Goal: Task Accomplishment & Management: Complete application form

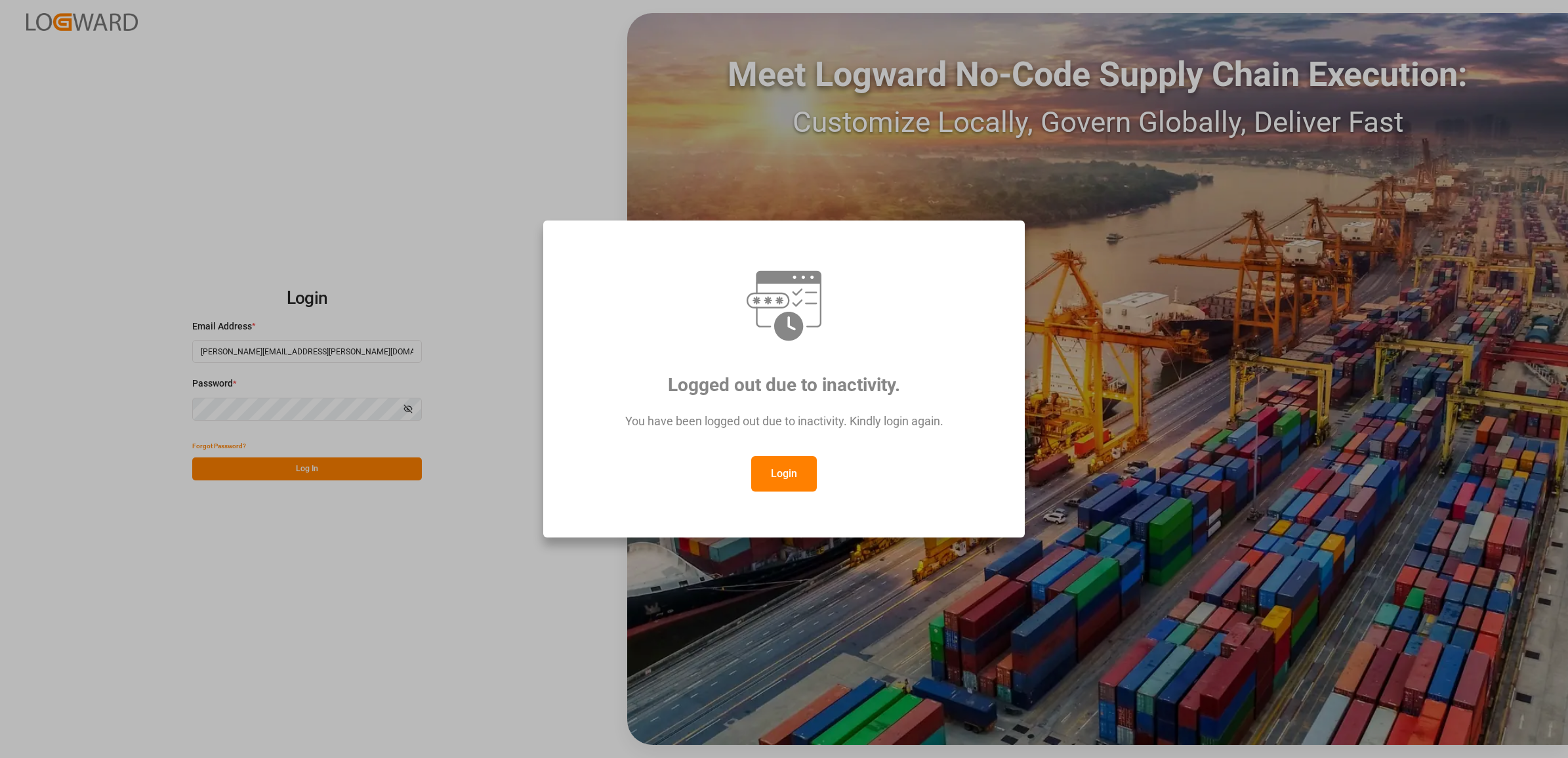
click at [778, 477] on button "Login" at bounding box center [784, 474] width 65 height 36
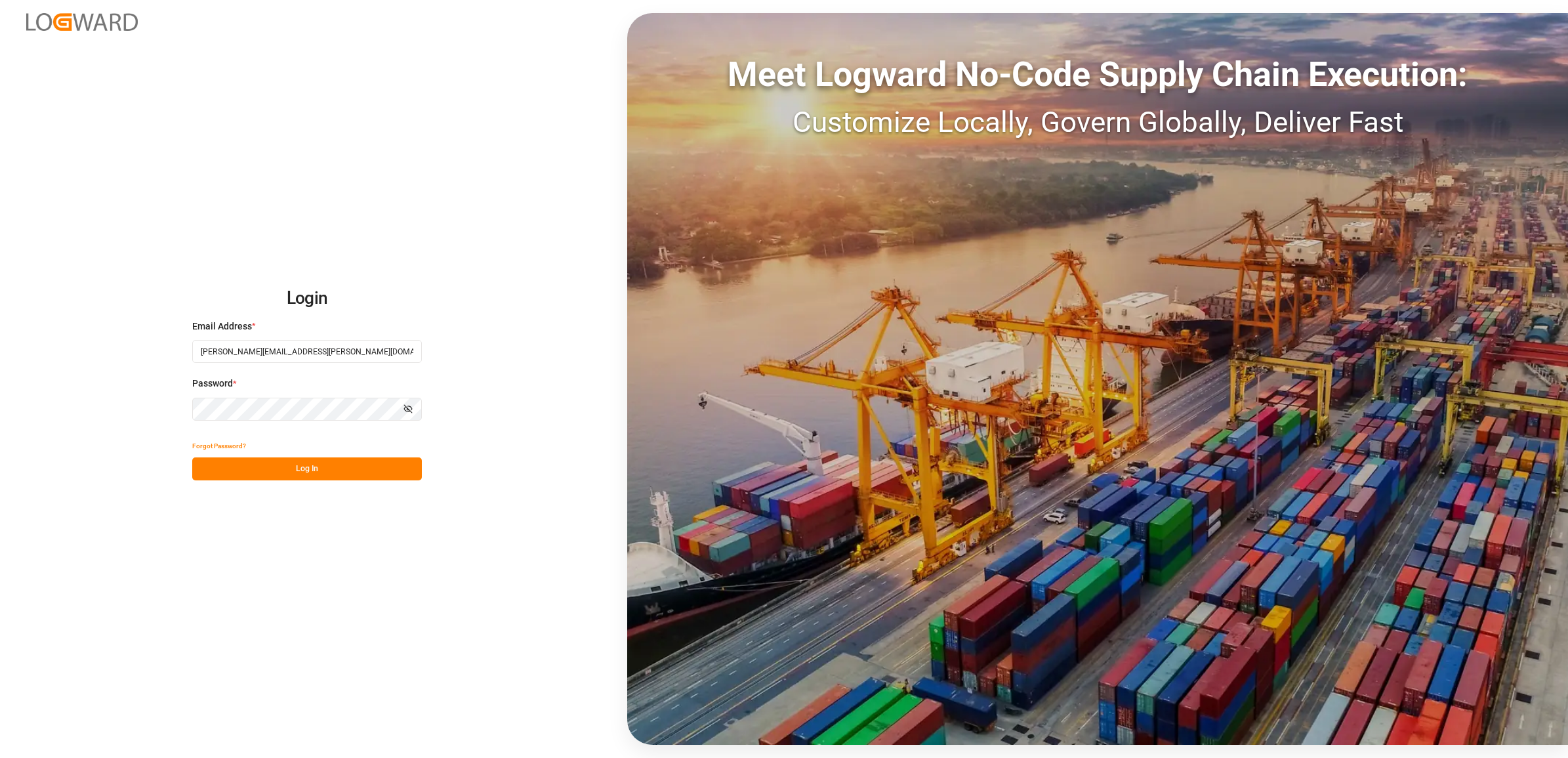
click at [322, 452] on div "Forgot Password?" at bounding box center [306, 446] width 229 height 23
click at [320, 470] on button "Log In" at bounding box center [306, 469] width 229 height 23
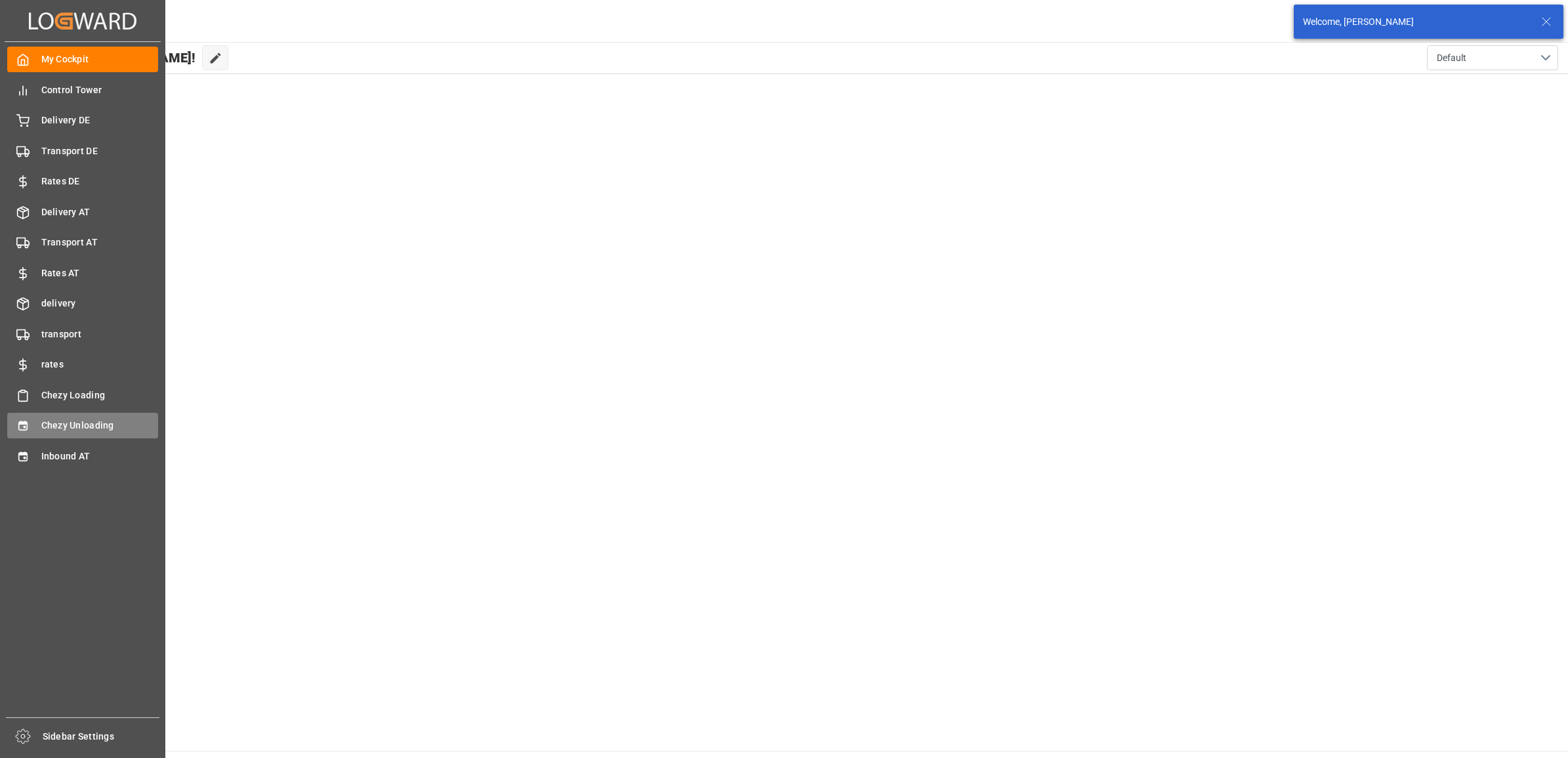
click at [76, 426] on span "Chezy Unloading" at bounding box center [100, 426] width 117 height 13
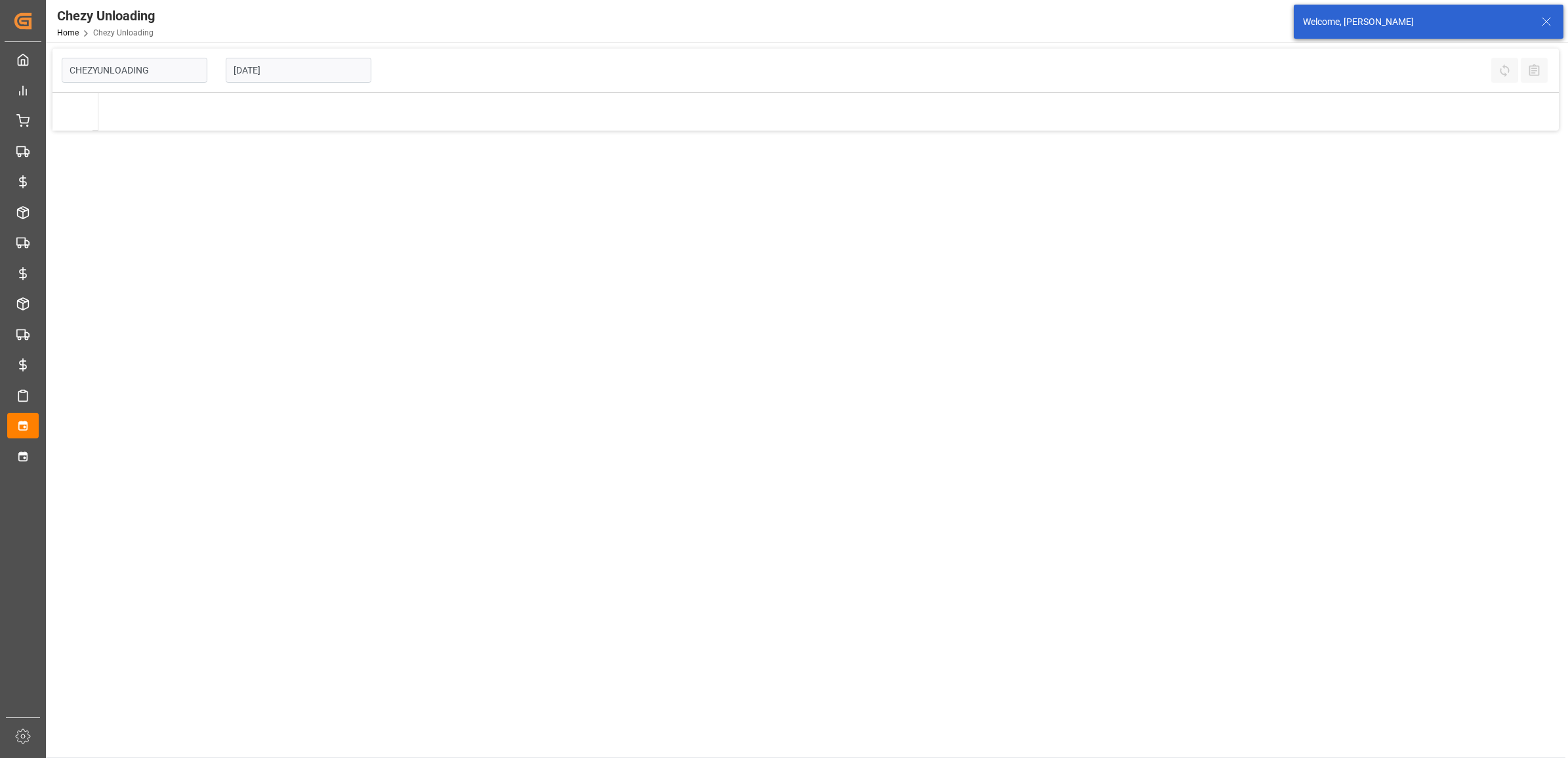
type input "Chezy Unloading"
click at [293, 80] on input "[DATE]" at bounding box center [299, 70] width 146 height 25
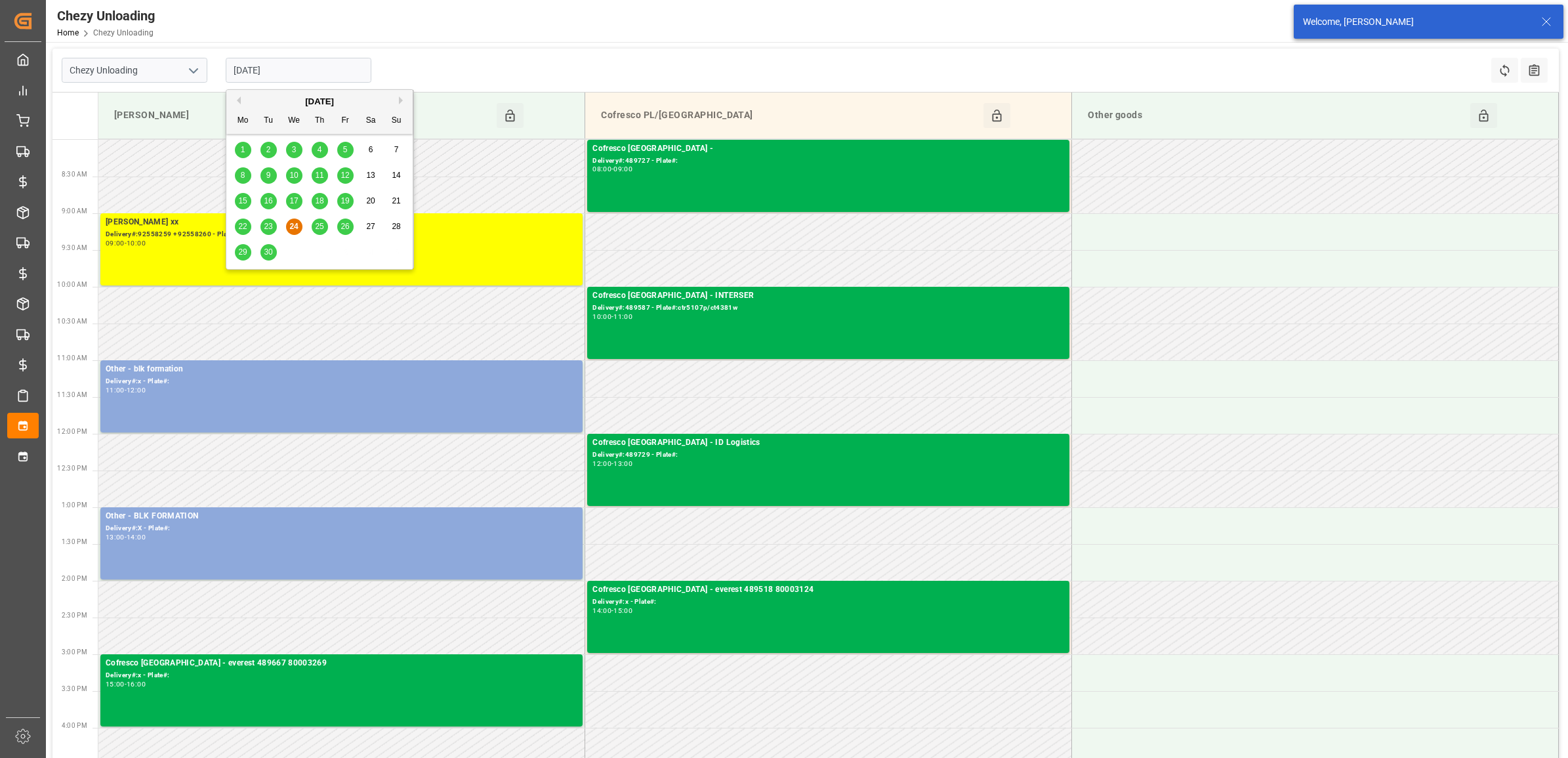
click at [400, 101] on button "Next Month" at bounding box center [402, 100] width 8 height 8
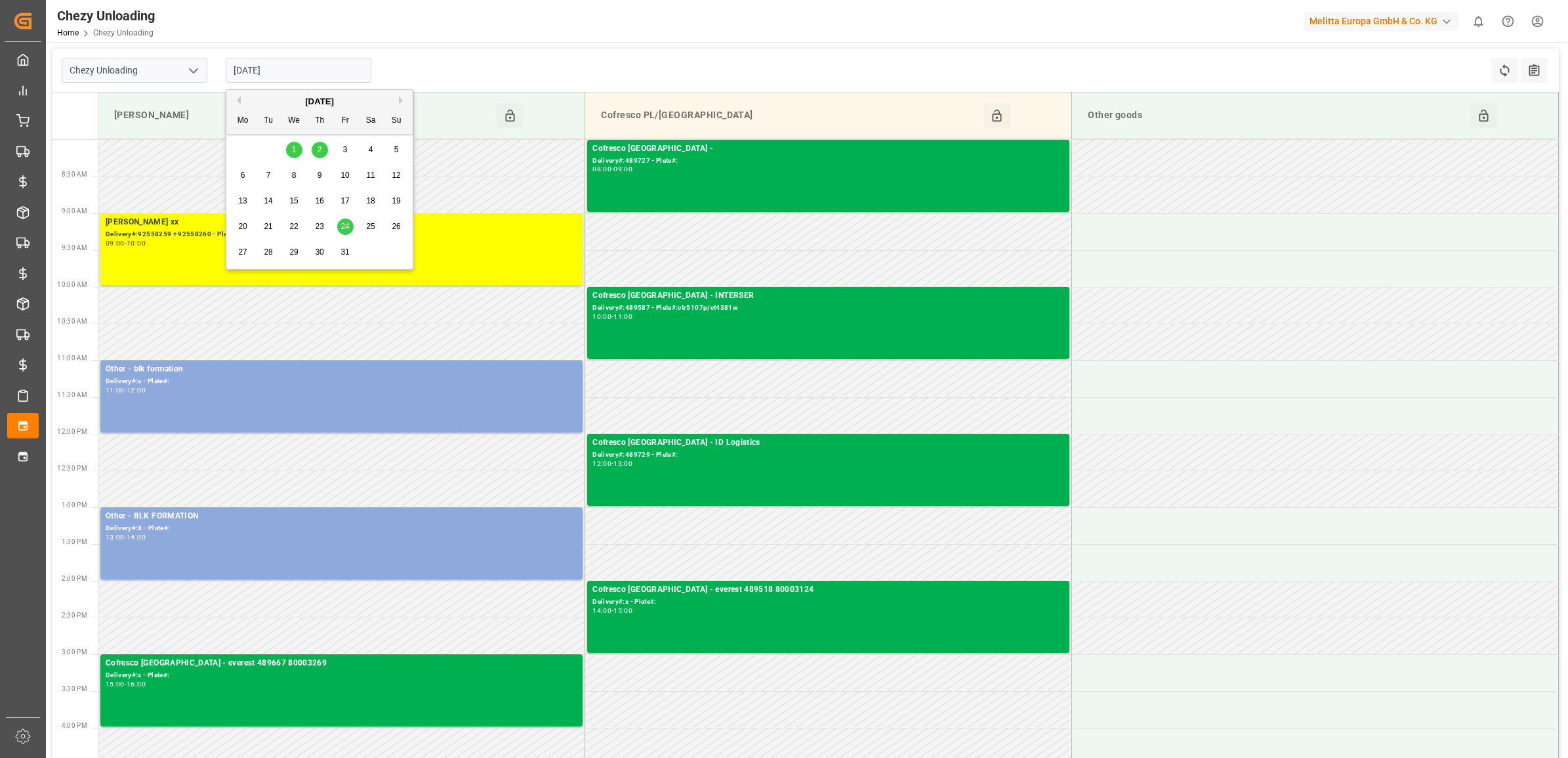
click at [296, 148] on span "1" at bounding box center [294, 150] width 5 height 10
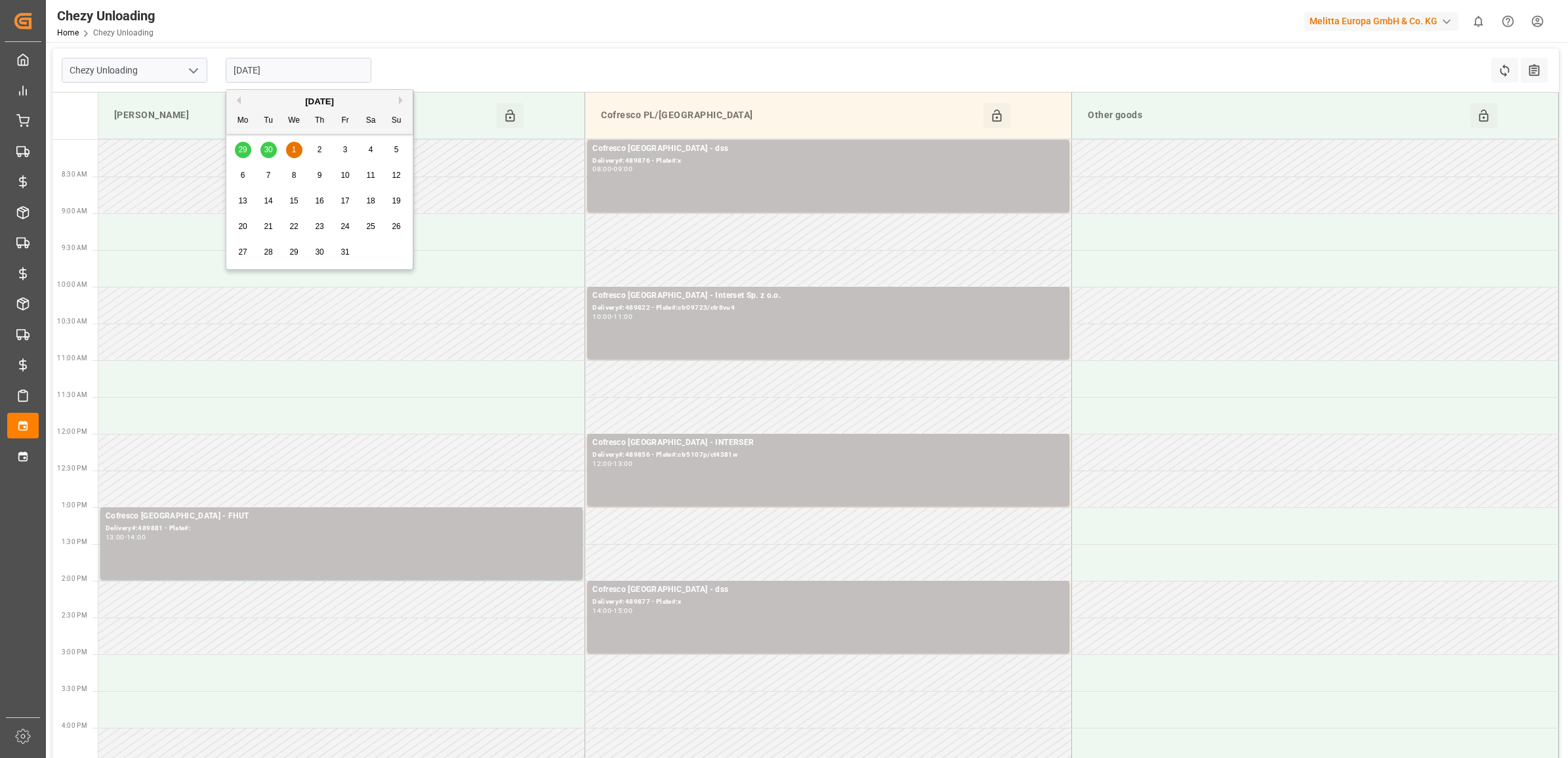
click at [332, 80] on input "[DATE]" at bounding box center [299, 70] width 146 height 25
click at [314, 153] on div "2" at bounding box center [320, 150] width 16 height 15
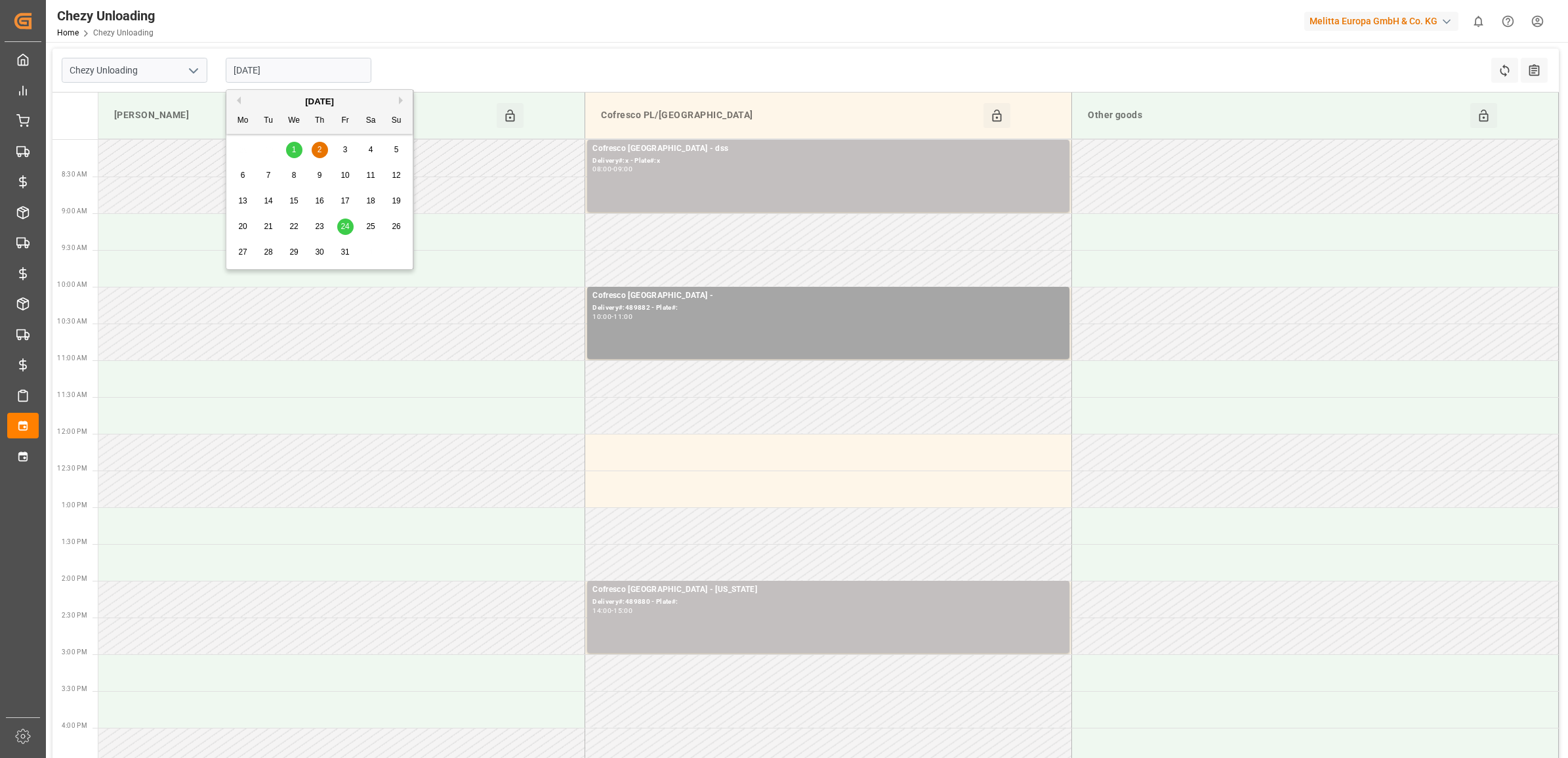
click at [276, 67] on input "[DATE]" at bounding box center [299, 70] width 146 height 25
click at [243, 97] on div "[DATE]" at bounding box center [320, 102] width 186 height 13
click at [260, 100] on div "[DATE]" at bounding box center [320, 102] width 186 height 13
click at [245, 100] on div "[DATE]" at bounding box center [320, 102] width 186 height 13
click at [237, 102] on button "Previous Month" at bounding box center [237, 100] width 8 height 8
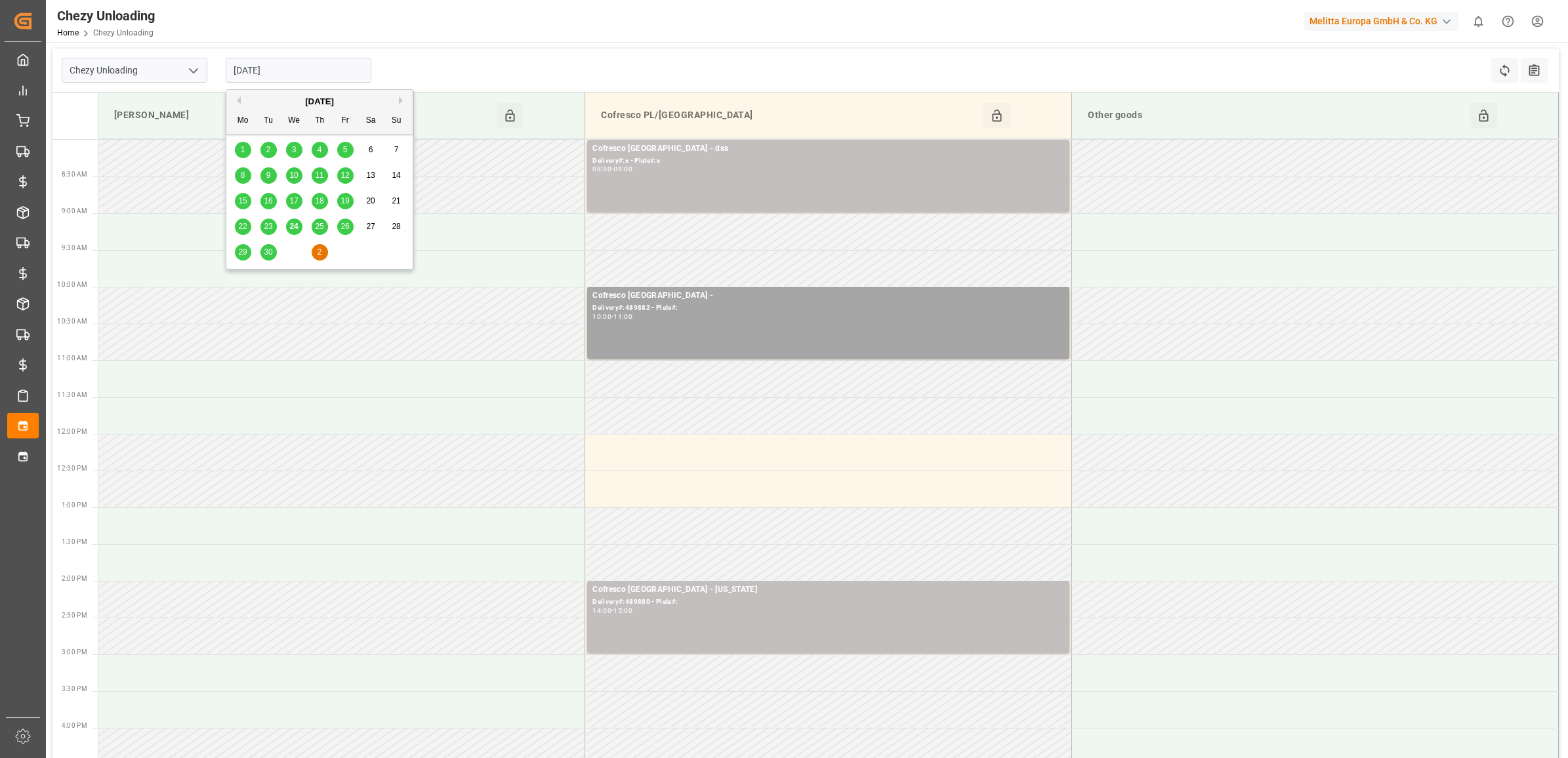
click at [264, 254] on span "30" at bounding box center [268, 253] width 9 height 10
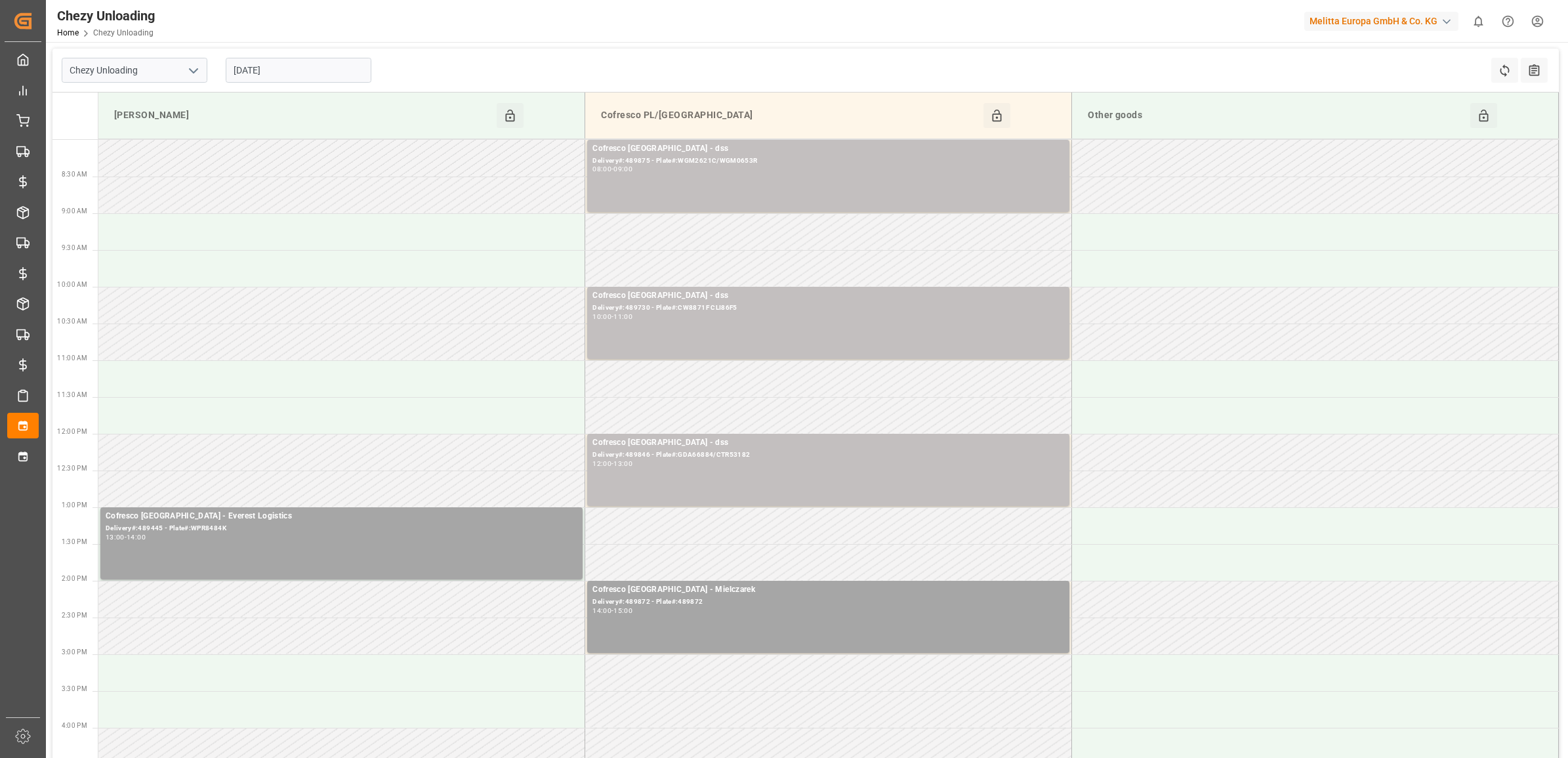
click at [294, 64] on input "[DATE]" at bounding box center [299, 70] width 146 height 25
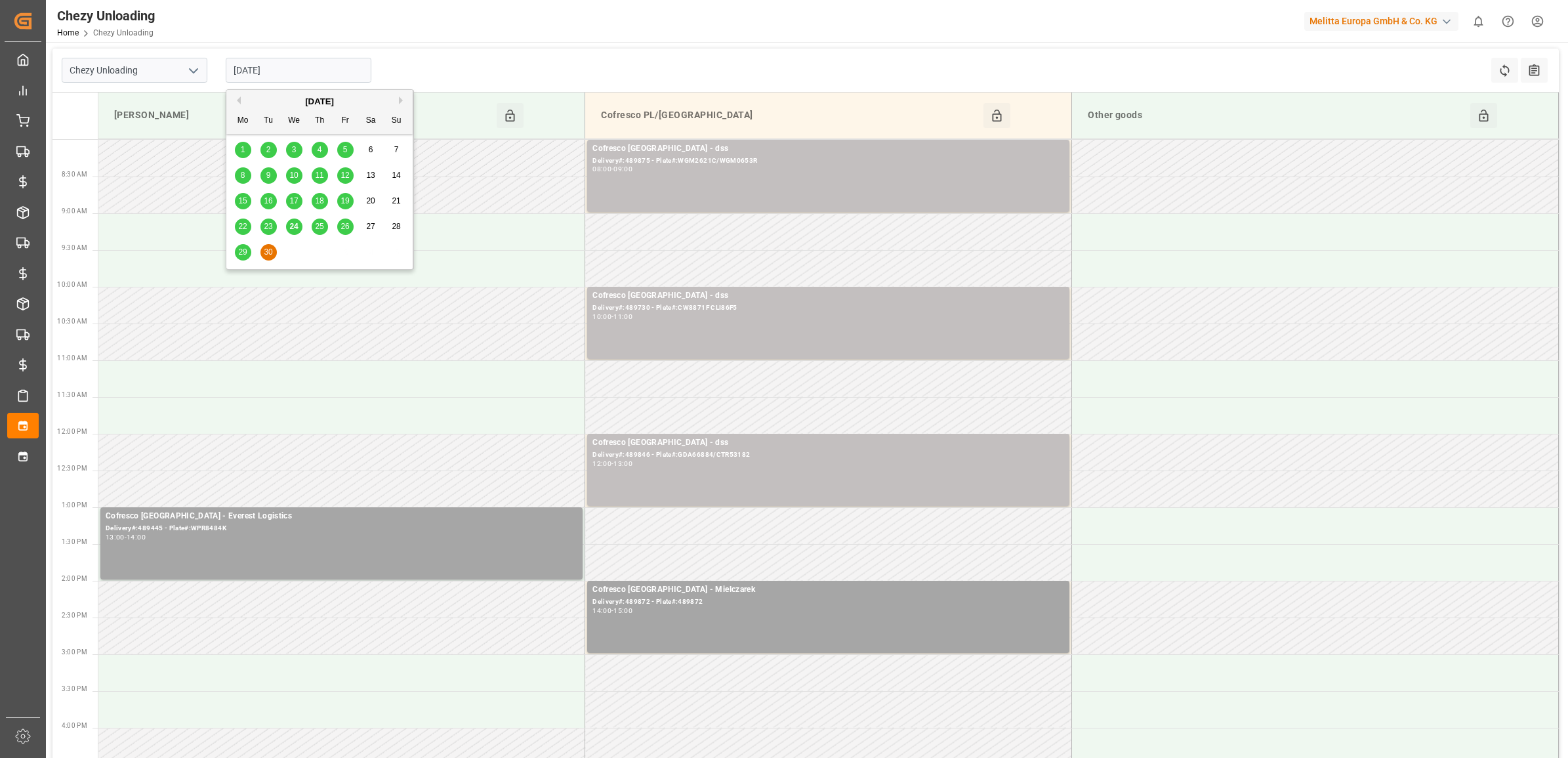
click at [248, 253] on div "29" at bounding box center [243, 253] width 16 height 15
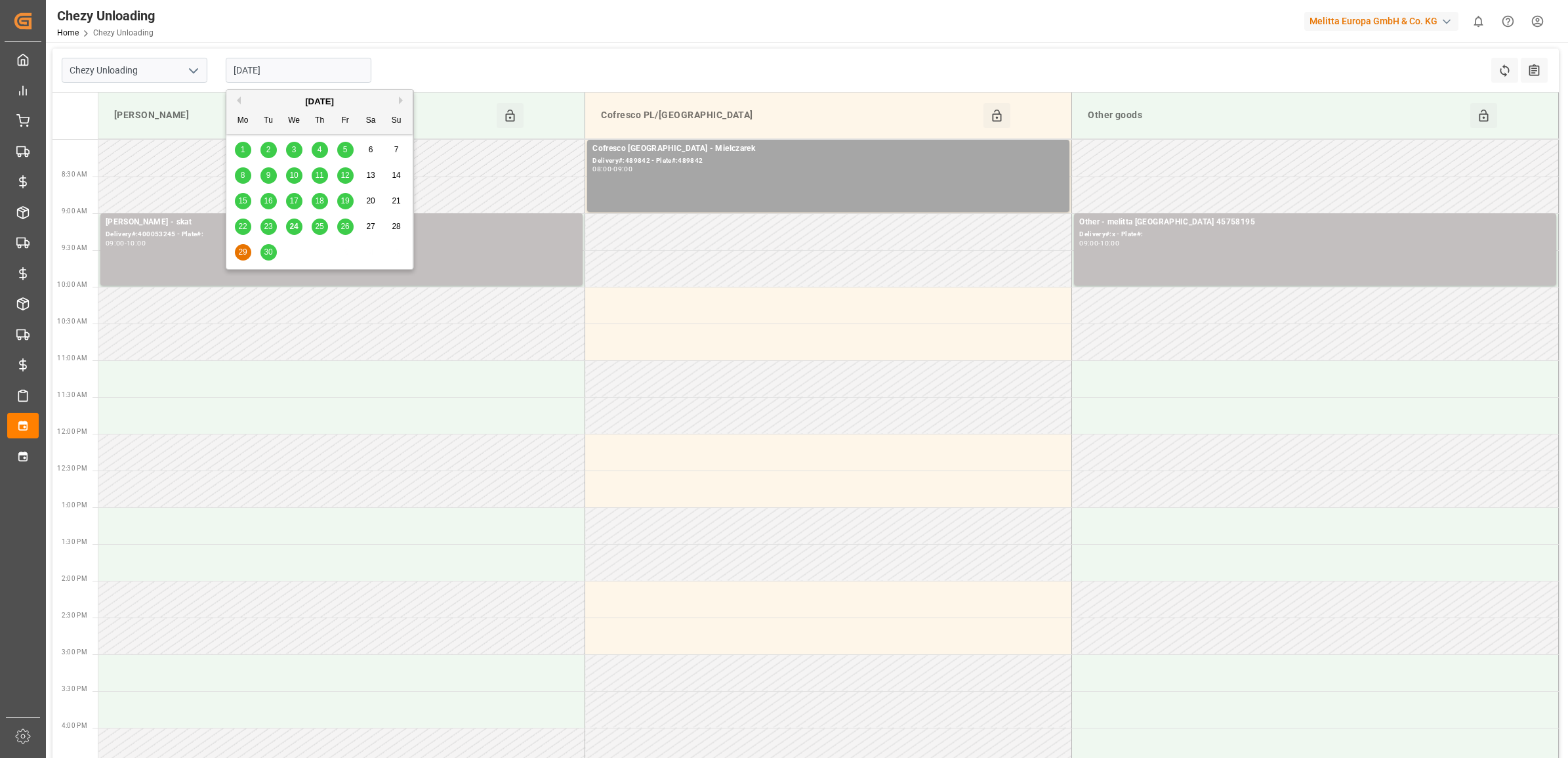
click at [316, 69] on input "[DATE]" at bounding box center [299, 70] width 146 height 25
click at [297, 228] on span "24" at bounding box center [293, 227] width 9 height 10
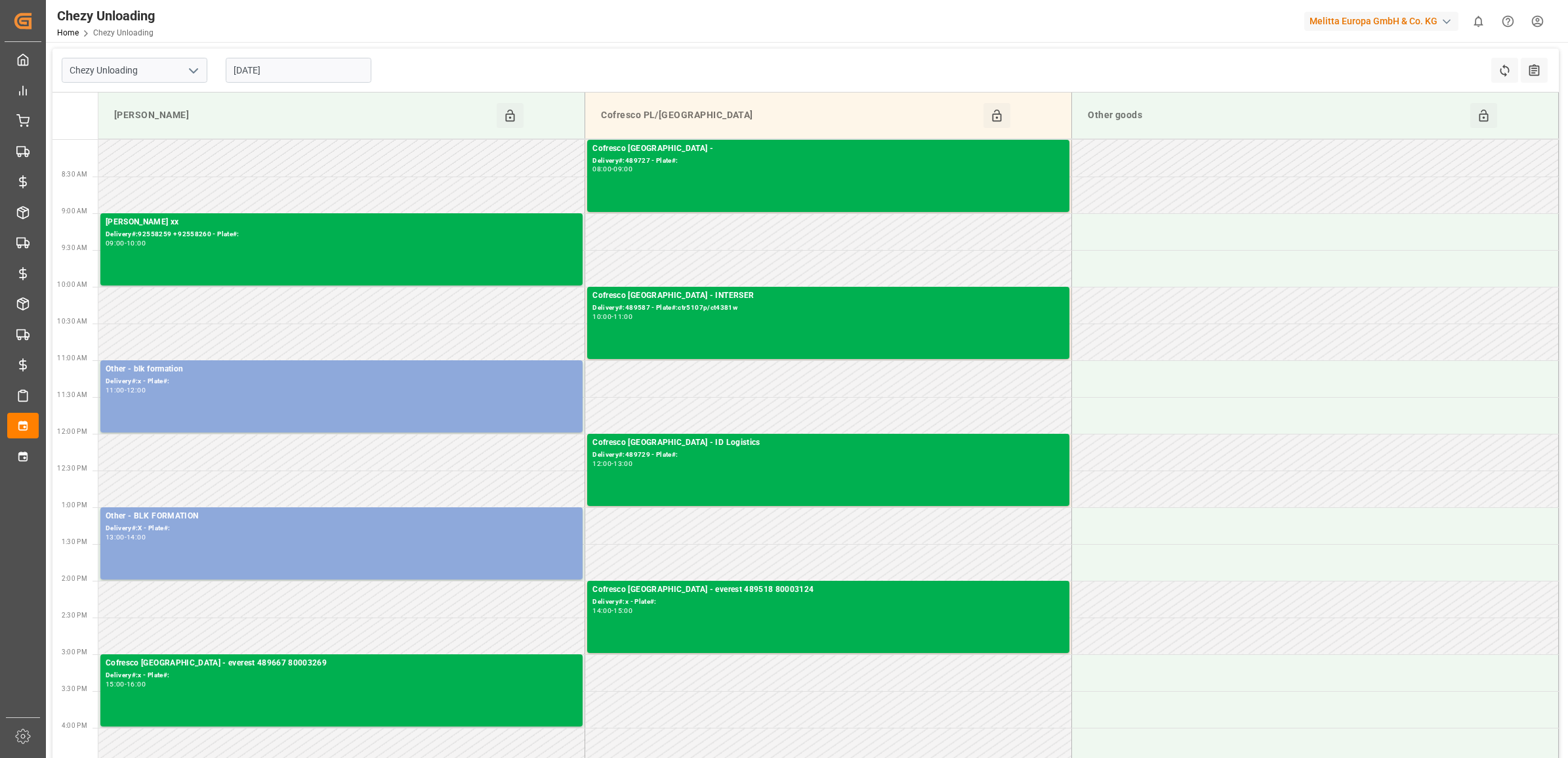
click at [306, 70] on input "[DATE]" at bounding box center [299, 70] width 146 height 25
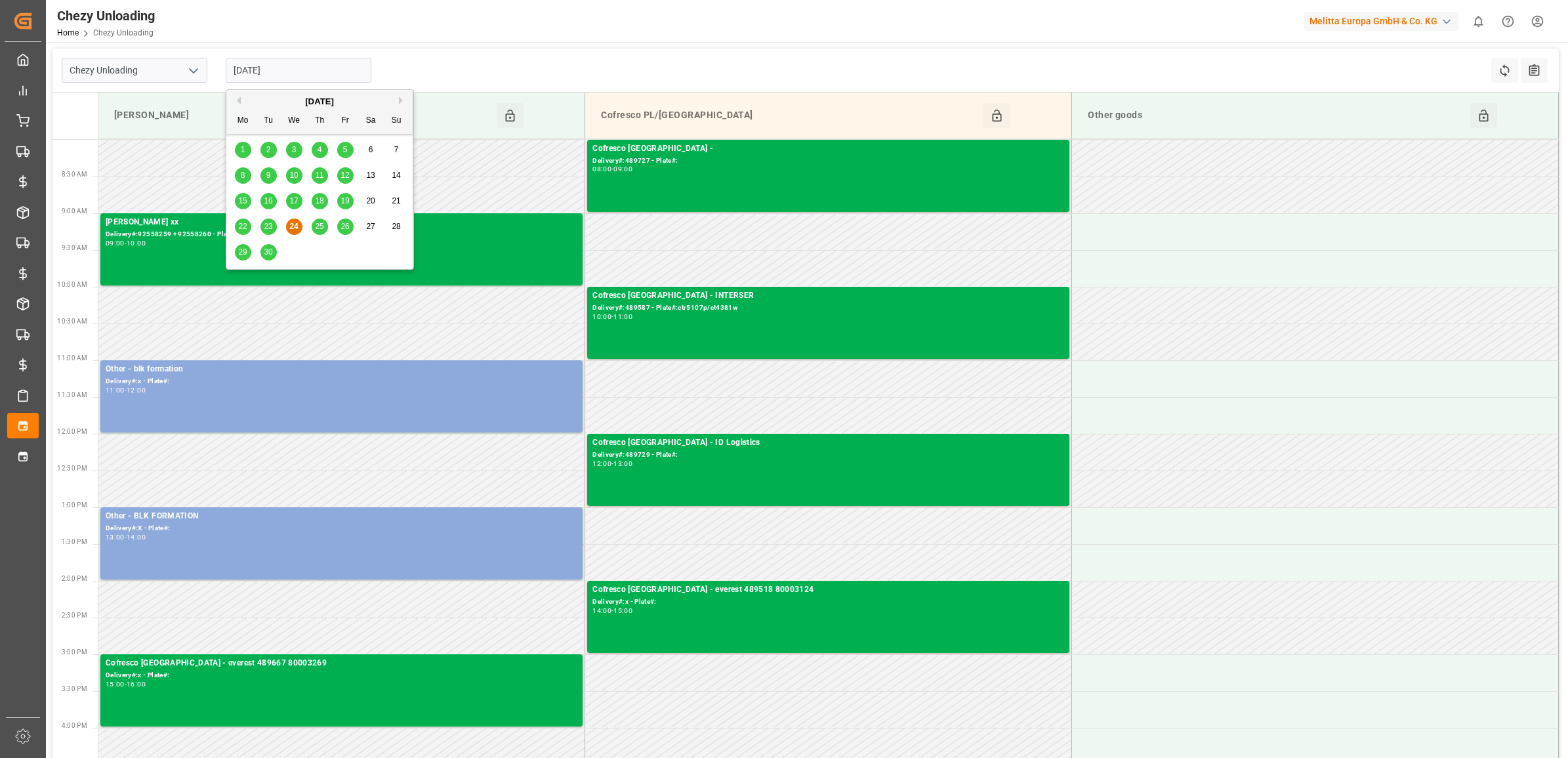
click at [322, 227] on span "25" at bounding box center [319, 227] width 9 height 10
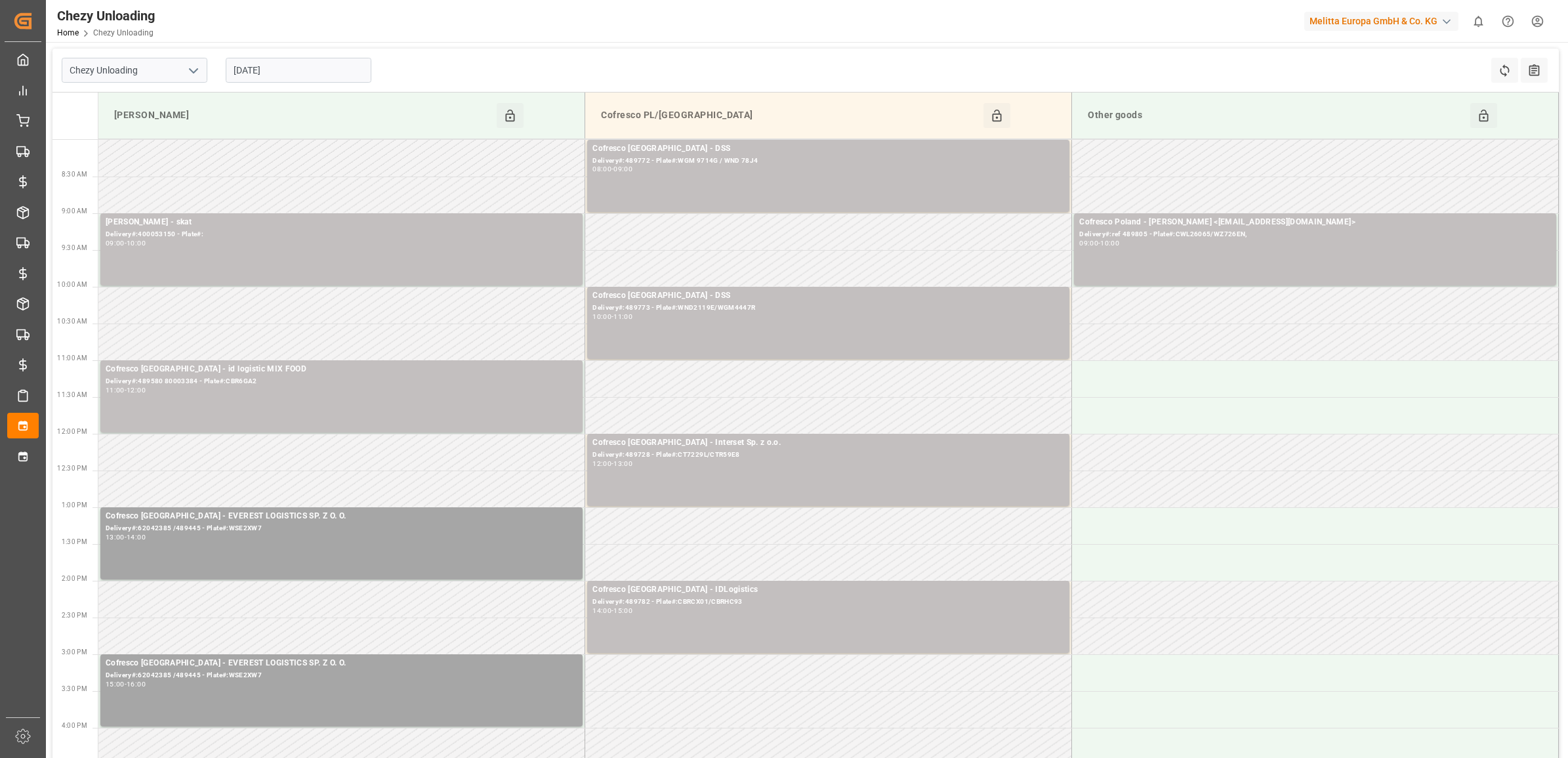
click at [329, 73] on input "[DATE]" at bounding box center [299, 70] width 146 height 25
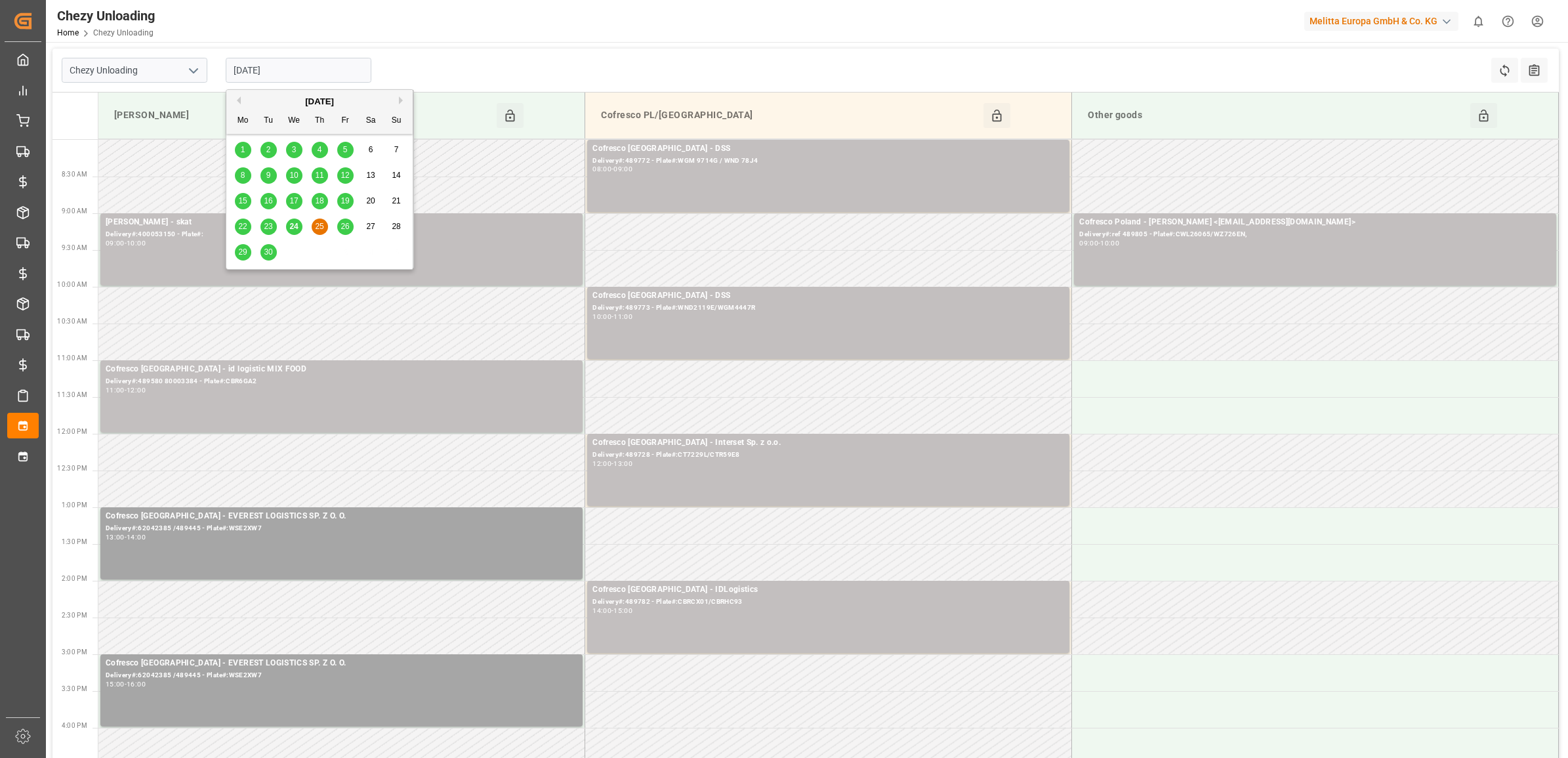
click at [347, 220] on div "26" at bounding box center [345, 227] width 16 height 15
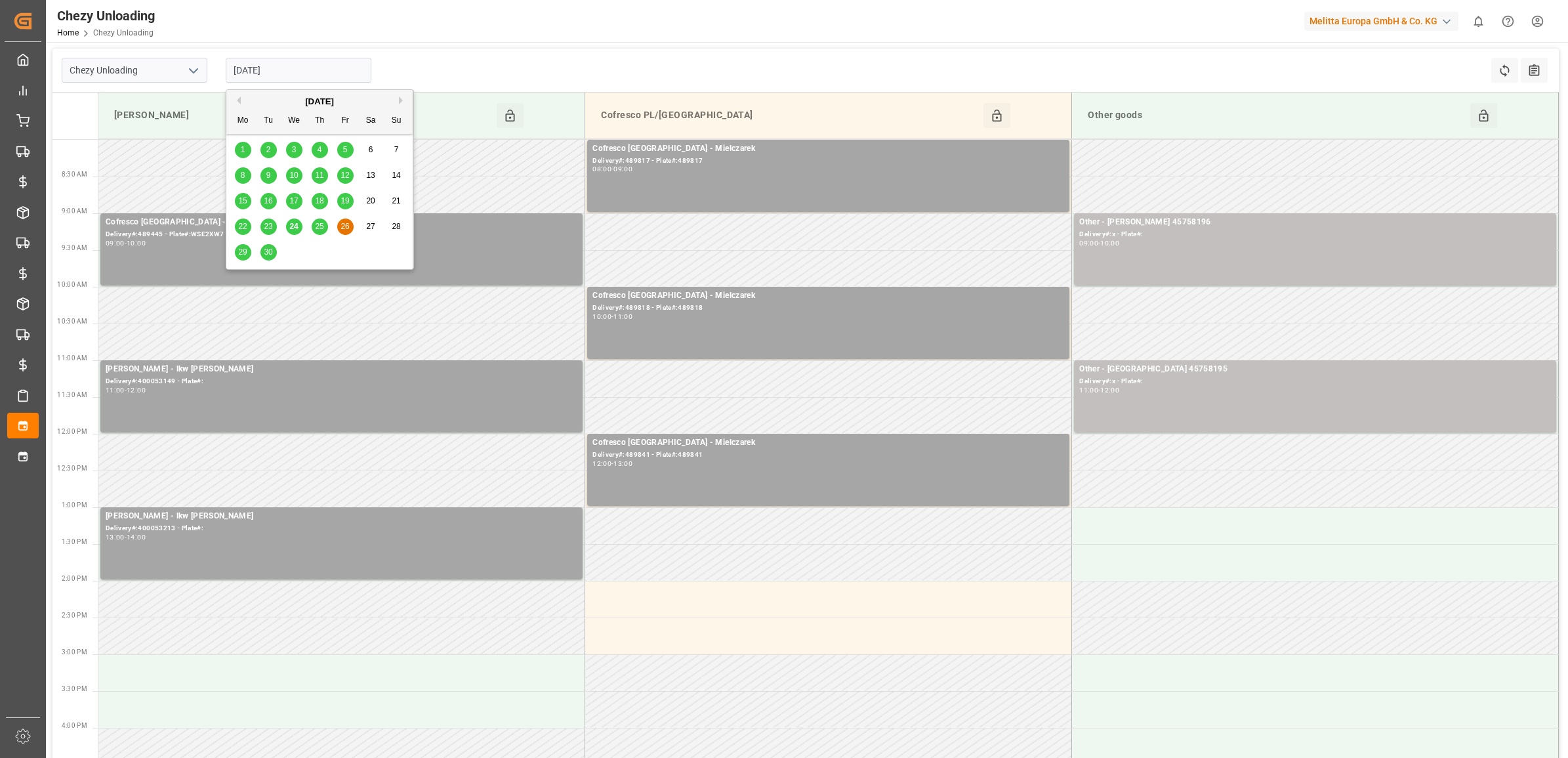
click at [305, 65] on input "[DATE]" at bounding box center [299, 70] width 146 height 25
click at [244, 256] on span "29" at bounding box center [242, 253] width 9 height 10
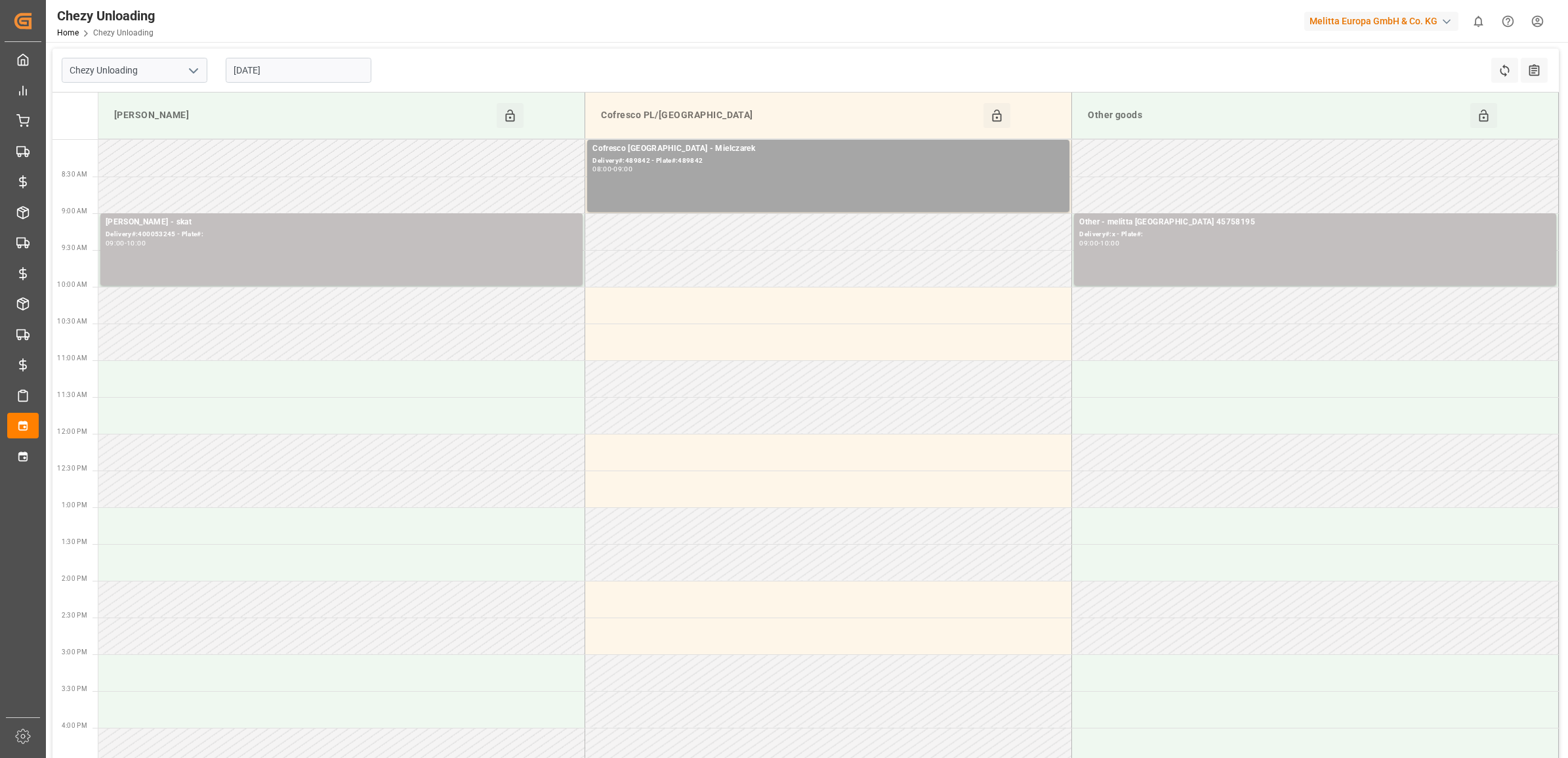
click at [277, 76] on input "[DATE]" at bounding box center [299, 70] width 146 height 25
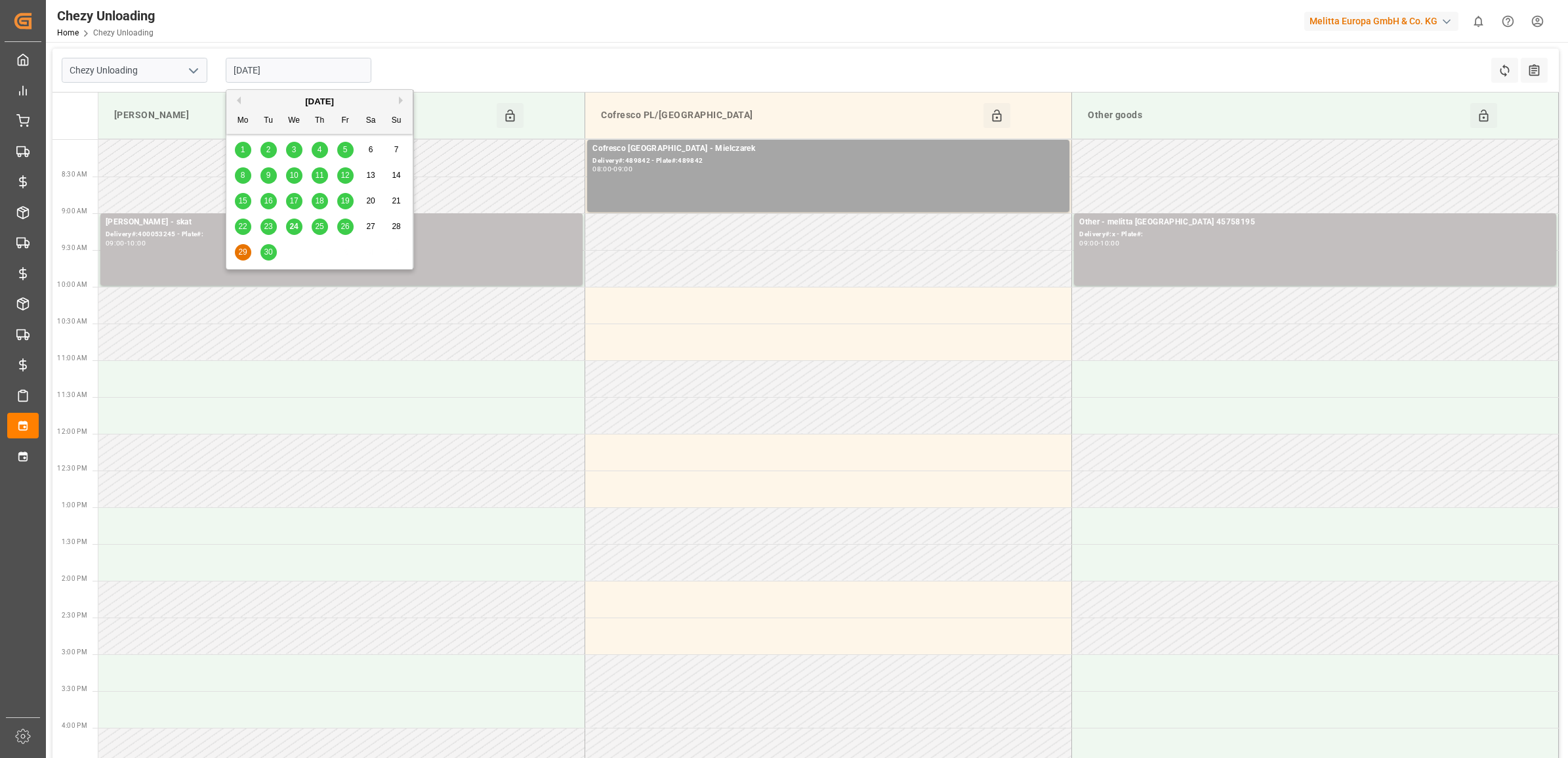
click at [397, 97] on div "[DATE]" at bounding box center [320, 102] width 186 height 13
click at [400, 101] on button "Next Month" at bounding box center [402, 100] width 8 height 8
click at [270, 204] on span "14" at bounding box center [268, 201] width 9 height 10
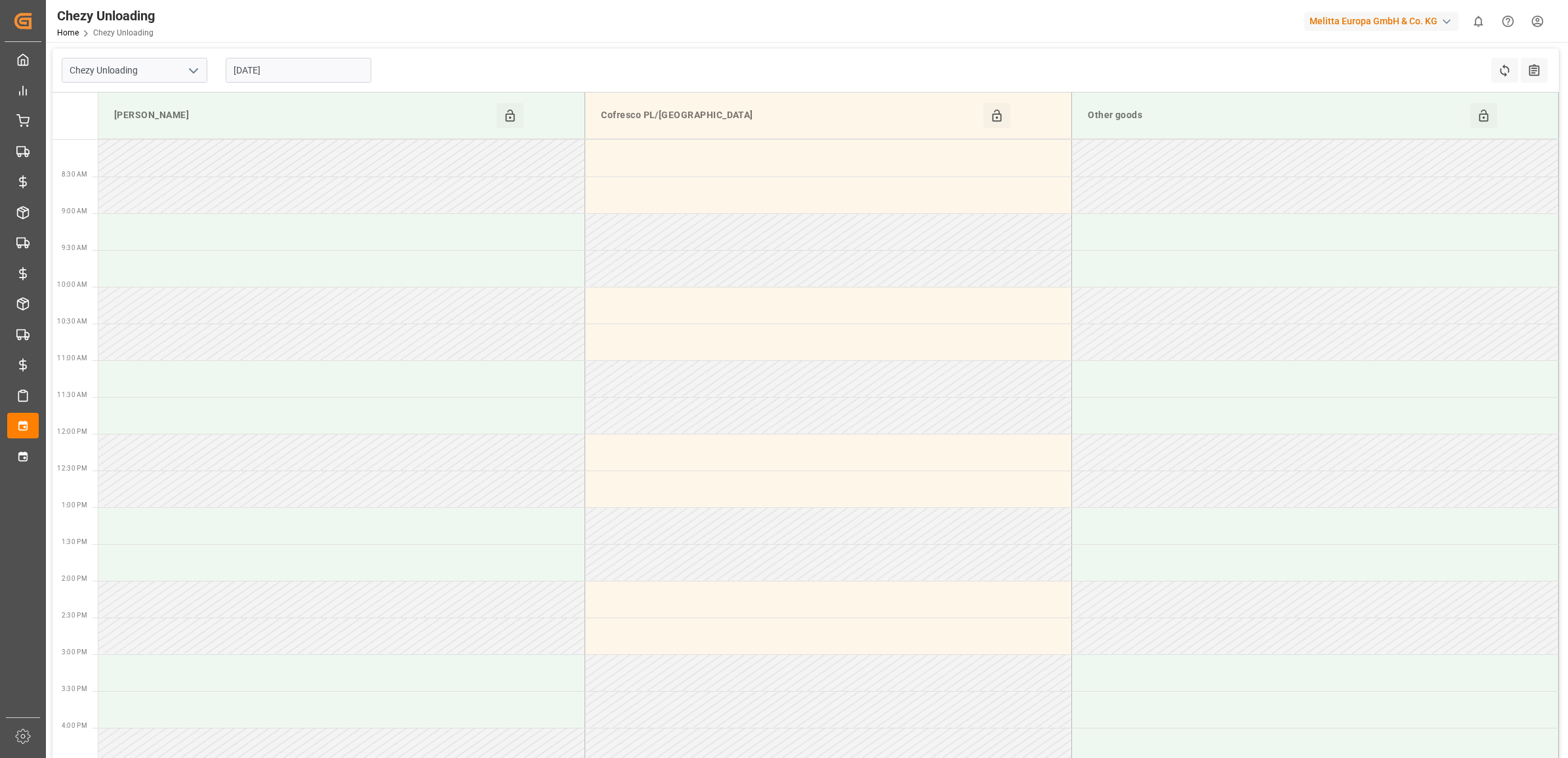
click at [283, 70] on input "[DATE]" at bounding box center [299, 70] width 146 height 25
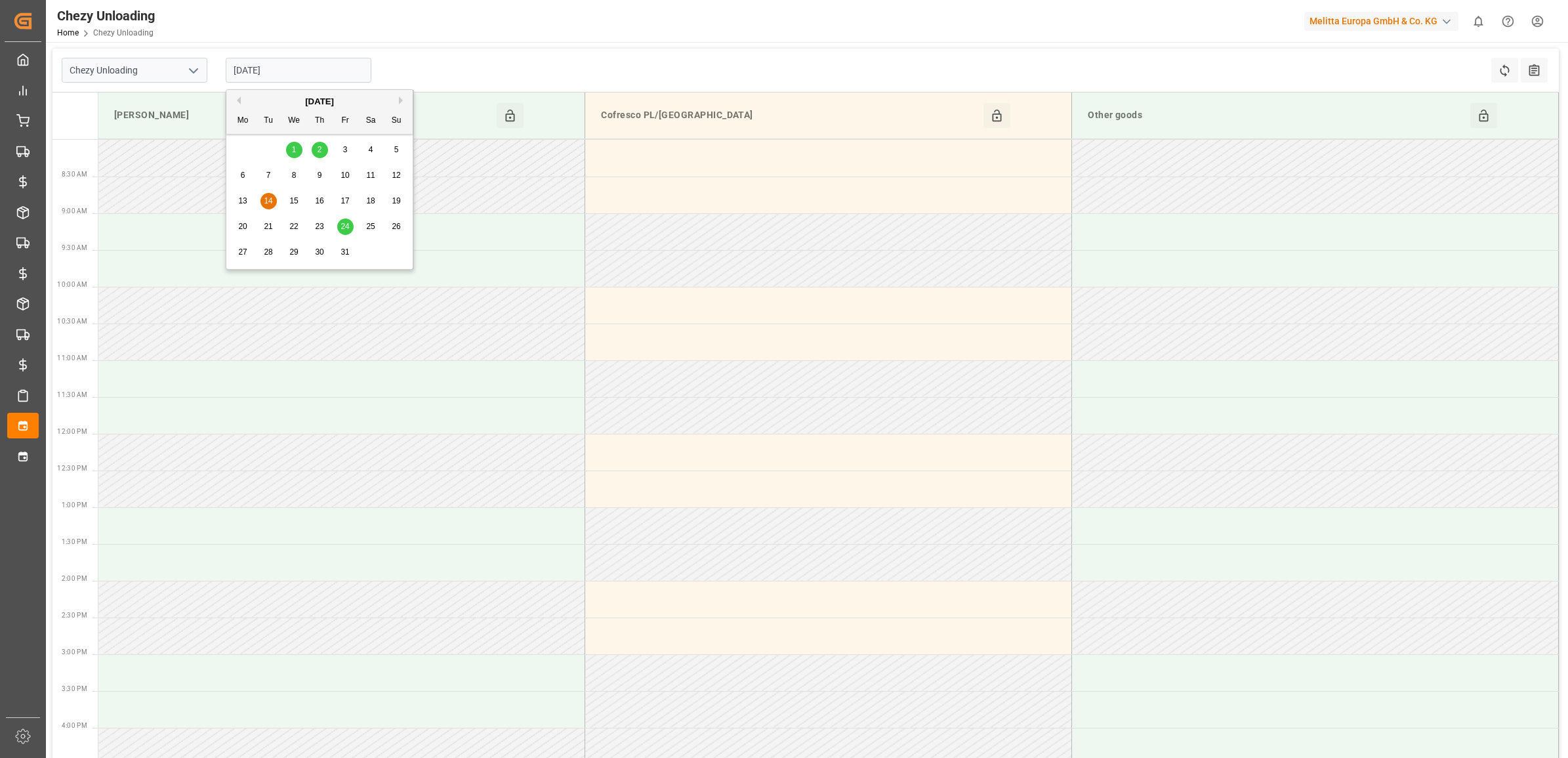
click at [245, 178] on div "6" at bounding box center [243, 176] width 16 height 15
type input "[DATE]"
